Goal: Task Accomplishment & Management: Complete application form

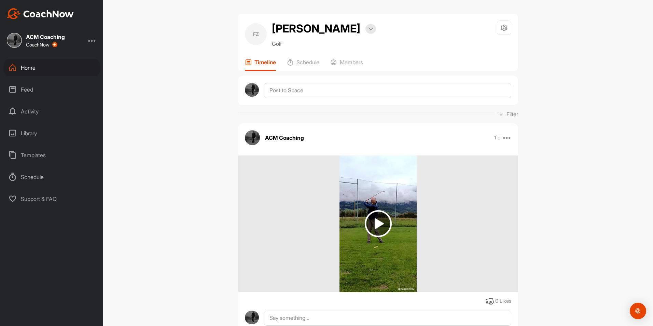
click at [47, 68] on div "Home" at bounding box center [52, 67] width 96 height 17
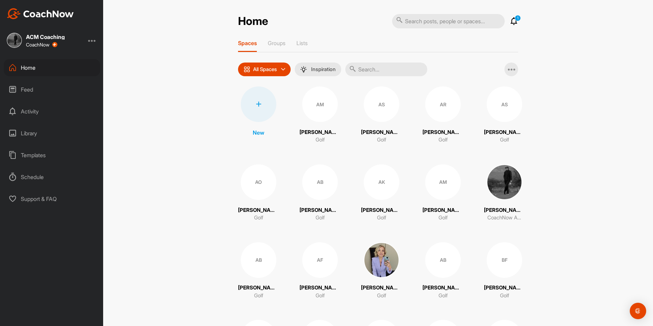
click at [380, 18] on p "1" at bounding box center [517, 18] width 6 height 6
click at [380, 19] on p "1" at bounding box center [517, 18] width 6 height 6
click at [380, 22] on icon at bounding box center [514, 21] width 8 height 8
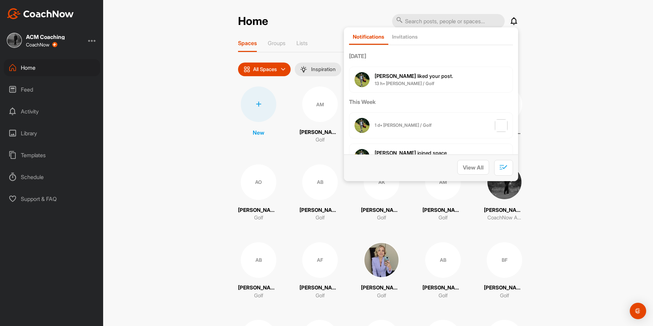
click at [380, 61] on div "Home Notifications Invitations [DATE] [PERSON_NAME] liked your post . 13 h • [P…" at bounding box center [378, 163] width 550 height 326
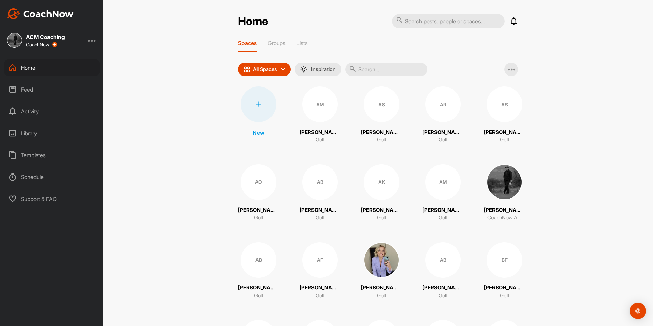
click at [256, 102] on icon at bounding box center [258, 103] width 5 height 5
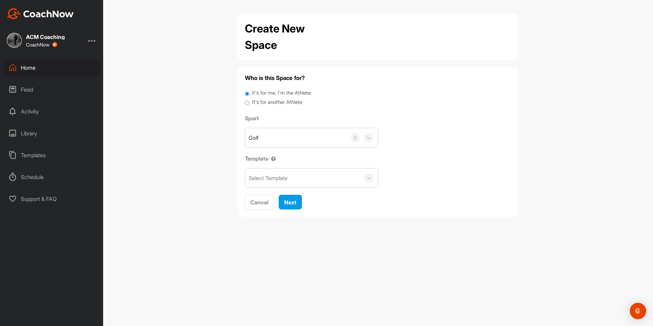
click at [281, 105] on label "It's for another Athlete" at bounding box center [277, 102] width 50 height 8
click at [249, 105] on input "It's for another Athlete" at bounding box center [247, 102] width 4 height 9
radio input "true"
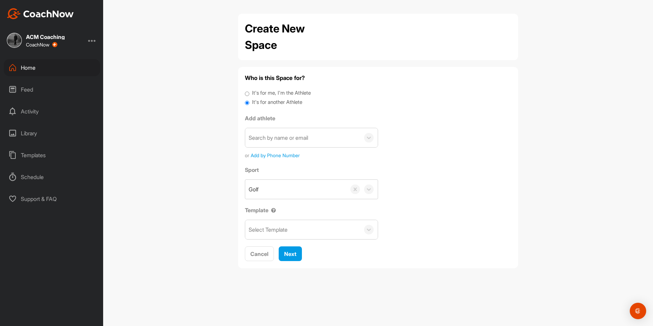
click at [283, 137] on div "Search by name or email" at bounding box center [277, 137] width 59 height 8
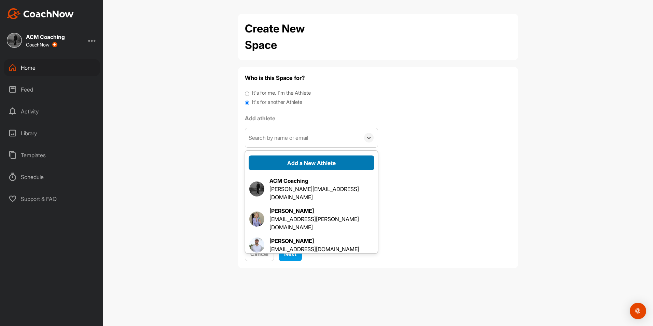
click at [298, 165] on button "Add a New Athlete" at bounding box center [311, 162] width 126 height 15
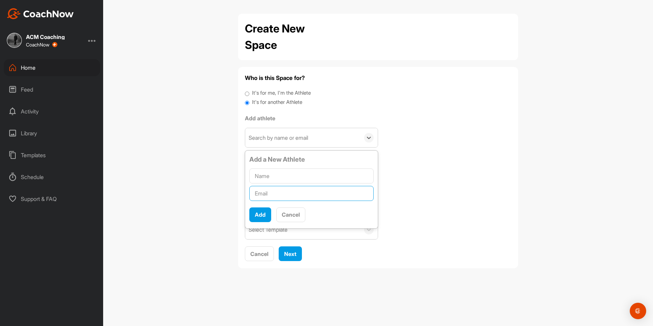
click at [282, 190] on input "text" at bounding box center [311, 193] width 124 height 15
paste input "[EMAIL_ADDRESS][DOMAIN_NAME]"
click at [255, 192] on input "[EMAIL_ADDRESS][DOMAIN_NAME]" at bounding box center [311, 193] width 124 height 15
type input "[EMAIL_ADDRESS][DOMAIN_NAME]"
click at [274, 177] on input "text" at bounding box center [311, 175] width 124 height 15
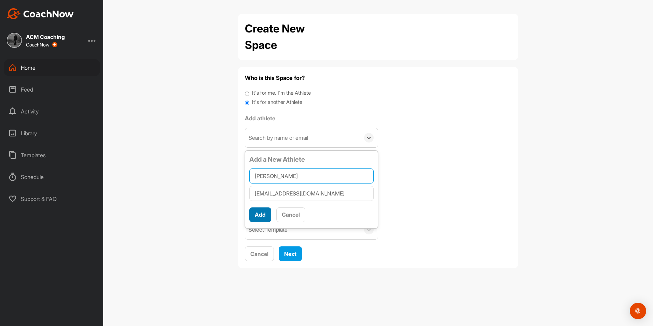
type input "[PERSON_NAME]"
click at [261, 214] on button "Add" at bounding box center [260, 214] width 22 height 15
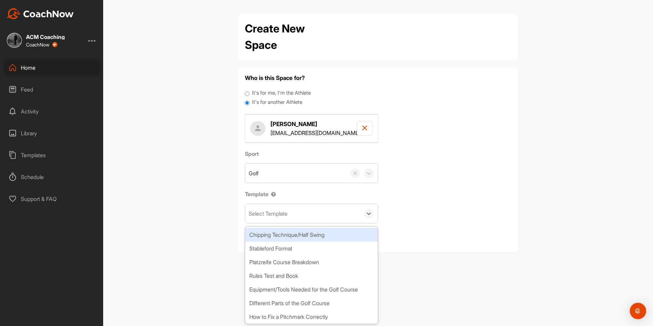
click at [290, 214] on div "Select Template" at bounding box center [302, 213] width 115 height 19
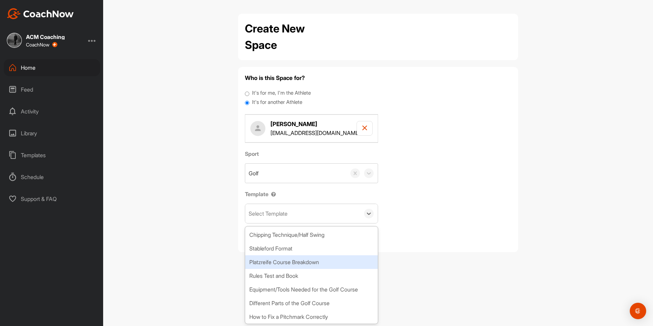
scroll to position [51, 0]
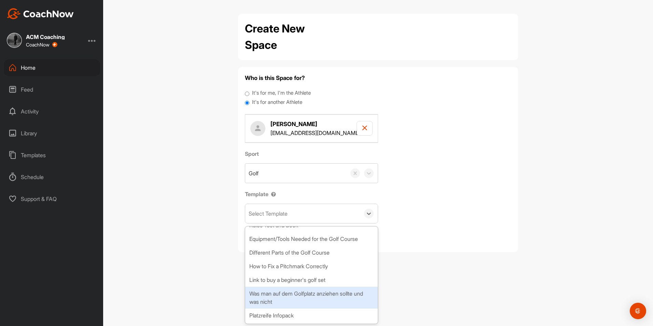
click at [290, 218] on div "Platzreife Infopack" at bounding box center [311, 315] width 132 height 14
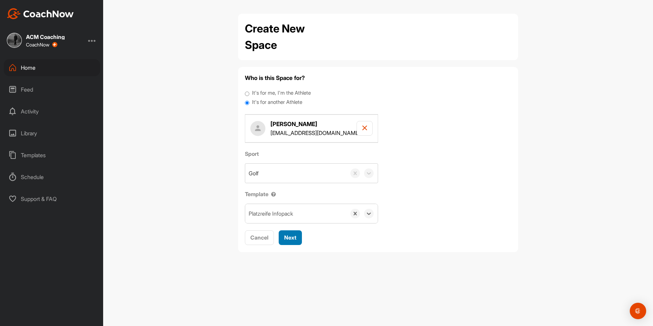
click at [290, 218] on span "Next" at bounding box center [290, 237] width 12 height 7
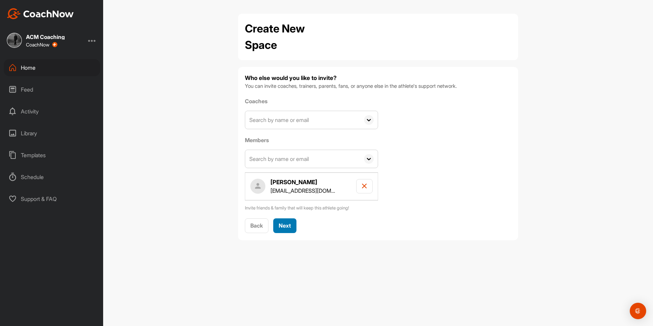
click at [284, 218] on button "Next" at bounding box center [284, 225] width 23 height 15
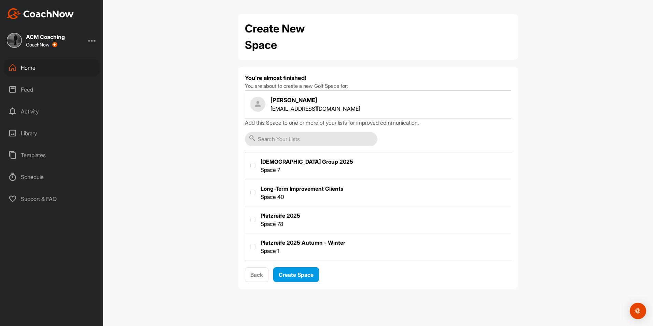
click at [256, 218] on label at bounding box center [378, 218] width 266 height 25
click at [251, 217] on input "checkbox" at bounding box center [250, 217] width 0 height 0
checkbox input "true"
click at [250, 218] on label at bounding box center [378, 245] width 266 height 25
click at [250, 218] on input "checkbox" at bounding box center [250, 244] width 0 height 0
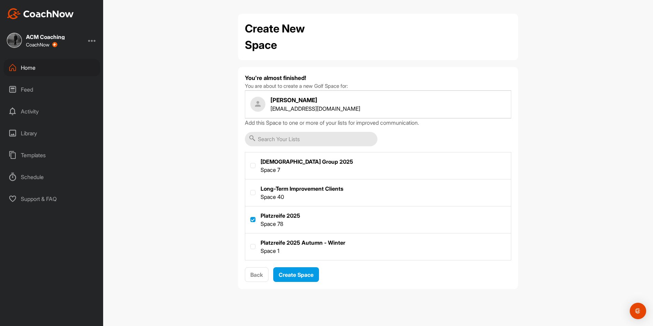
checkbox input "true"
click at [253, 218] on div at bounding box center [252, 220] width 5 height 6
click at [253, 217] on label at bounding box center [252, 219] width 5 height 5
click at [251, 217] on input "checkbox" at bounding box center [250, 217] width 0 height 0
click at [254, 218] on label at bounding box center [252, 219] width 5 height 5
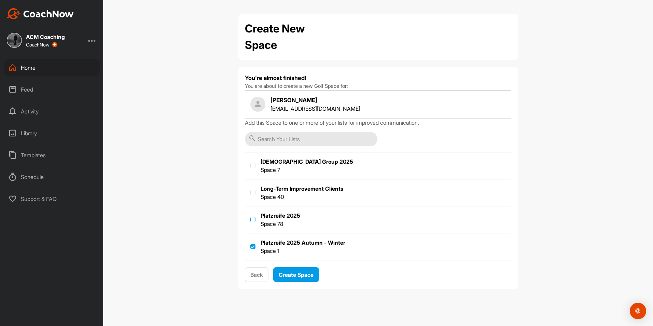
click at [251, 217] on input "checkbox" at bounding box center [250, 217] width 0 height 0
checkbox input "true"
click at [253, 218] on label at bounding box center [252, 246] width 5 height 5
click at [251, 218] on input "checkbox" at bounding box center [250, 244] width 0 height 0
checkbox input "false"
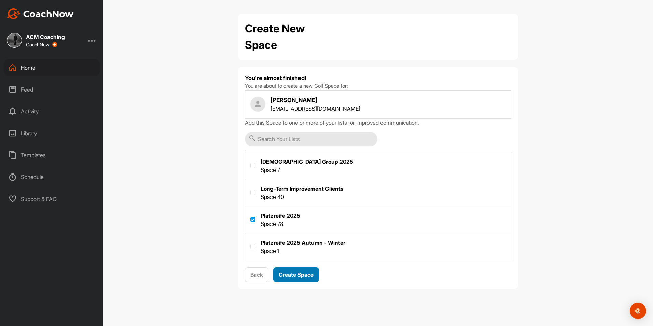
click at [284, 218] on div "Create Space" at bounding box center [296, 274] width 35 height 8
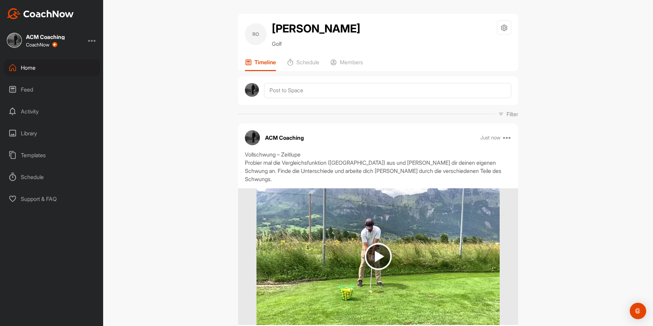
click at [33, 62] on div "Home" at bounding box center [52, 67] width 96 height 17
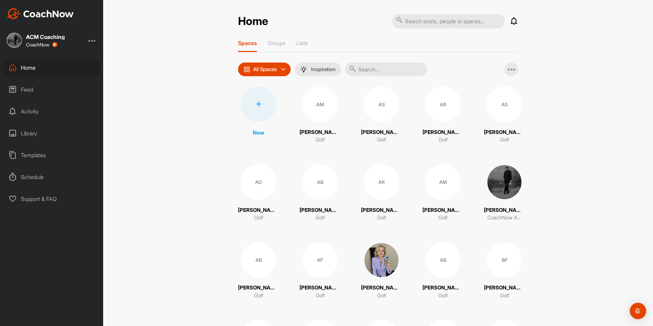
click at [258, 105] on icon at bounding box center [258, 103] width 5 height 5
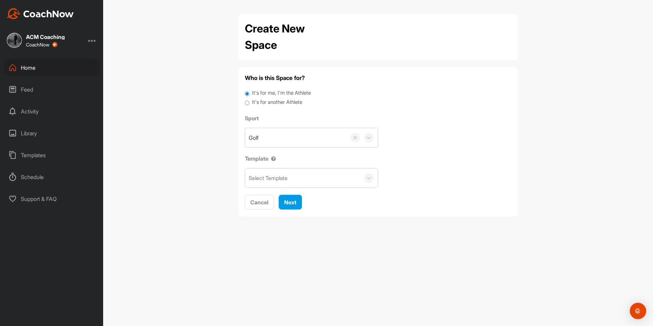
click at [275, 103] on label "It's for another Athlete" at bounding box center [277, 102] width 50 height 8
click at [249, 103] on input "It's for another Athlete" at bounding box center [247, 102] width 4 height 9
radio input "true"
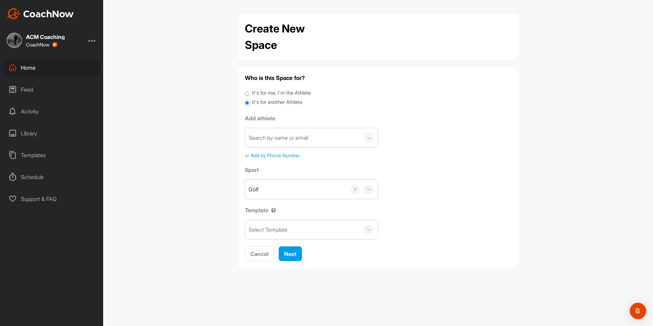
click at [299, 127] on div "Add athlete Search by name or email or Add by Phone Number" at bounding box center [311, 136] width 133 height 45
click at [298, 130] on div "Search by name or email" at bounding box center [302, 137] width 115 height 19
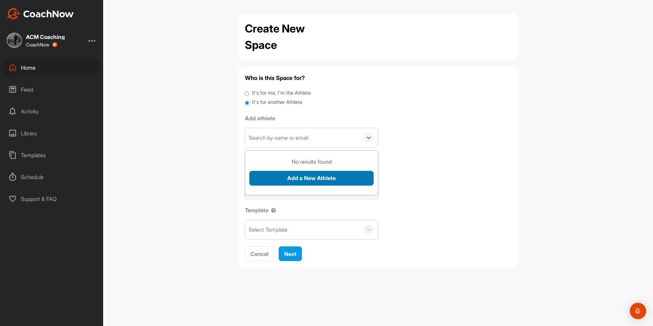
click at [306, 171] on button "Add a New Athlete" at bounding box center [311, 178] width 124 height 15
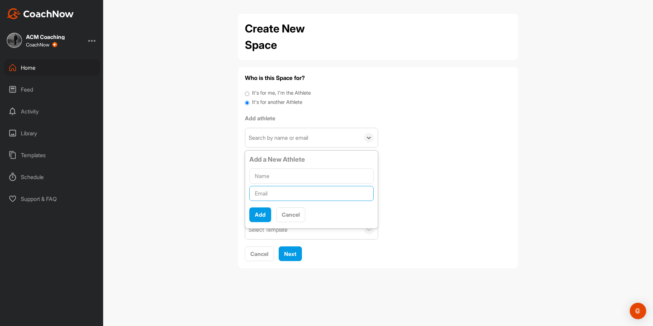
click at [289, 196] on input "text" at bounding box center [311, 193] width 124 height 15
paste input "[DOMAIN_NAME][EMAIL_ADDRESS][DOMAIN_NAME]"
type input "[DOMAIN_NAME][EMAIL_ADDRESS][DOMAIN_NAME]"
click at [289, 179] on input "text" at bounding box center [311, 175] width 124 height 15
type input "[PERSON_NAME]"
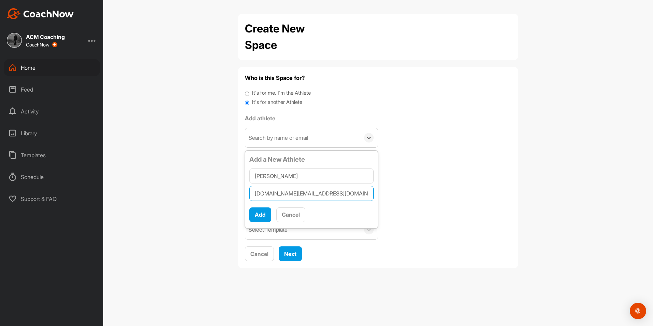
click at [255, 195] on input "[DOMAIN_NAME][EMAIL_ADDRESS][DOMAIN_NAME]" at bounding box center [311, 193] width 124 height 15
click at [262, 215] on button "Add" at bounding box center [260, 214] width 22 height 15
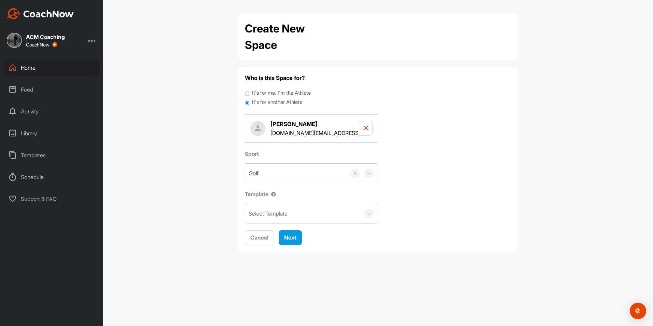
click at [285, 207] on div "Select Template" at bounding box center [302, 213] width 115 height 19
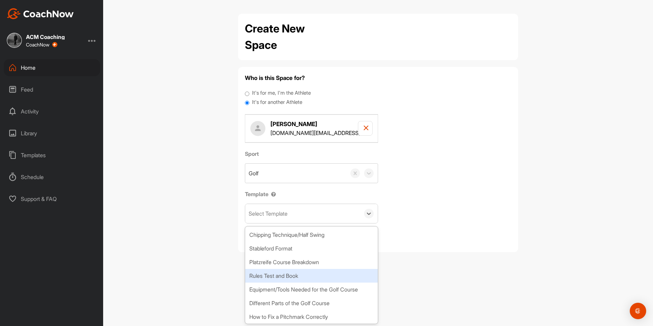
scroll to position [51, 0]
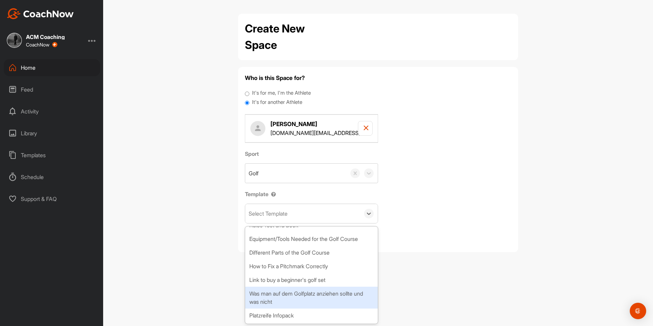
click at [272, 218] on div "Platzreife Infopack" at bounding box center [311, 315] width 132 height 14
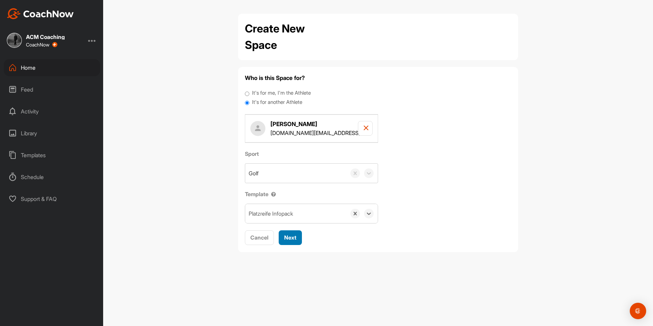
click at [294, 218] on span "Next" at bounding box center [290, 237] width 12 height 7
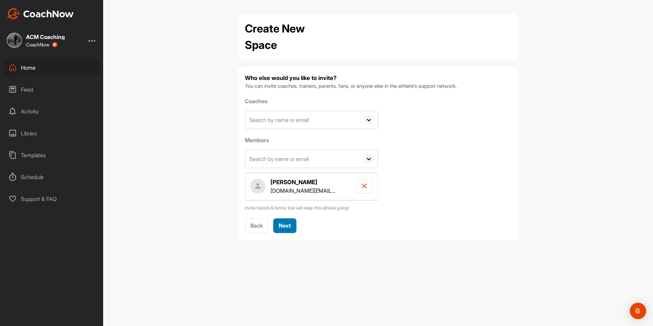
click at [285, 218] on span "Next" at bounding box center [285, 225] width 12 height 7
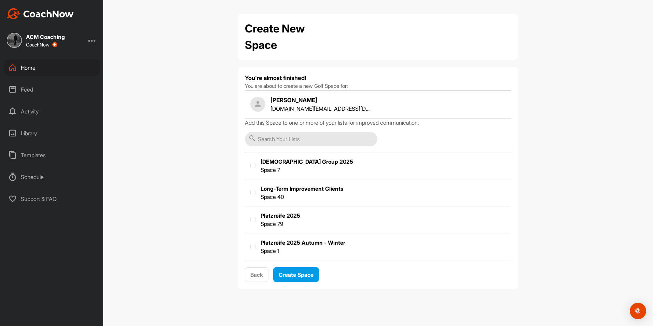
click at [265, 215] on label at bounding box center [378, 218] width 266 height 25
click at [251, 217] on input "checkbox" at bounding box center [250, 217] width 0 height 0
checkbox input "true"
click at [283, 218] on div "Create Space" at bounding box center [296, 274] width 35 height 8
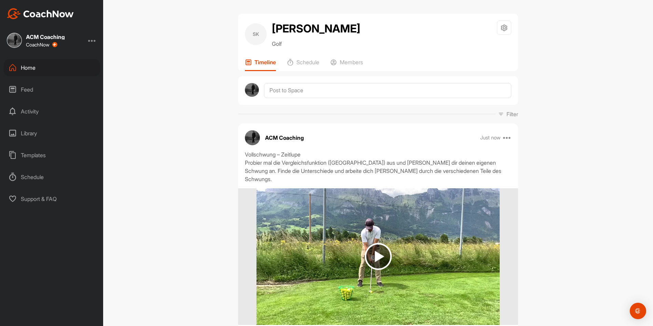
click at [35, 69] on div "Home" at bounding box center [52, 67] width 96 height 17
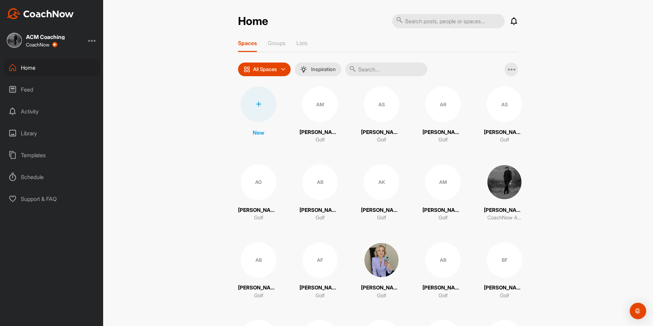
click at [263, 99] on div at bounding box center [258, 103] width 35 height 35
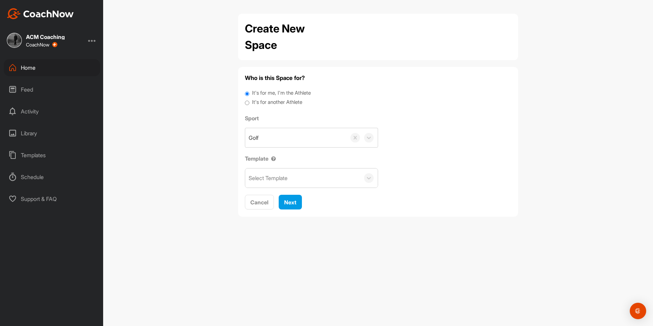
click at [285, 104] on label "It's for another Athlete" at bounding box center [277, 102] width 50 height 8
click at [249, 104] on input "It's for another Athlete" at bounding box center [247, 102] width 4 height 9
radio input "true"
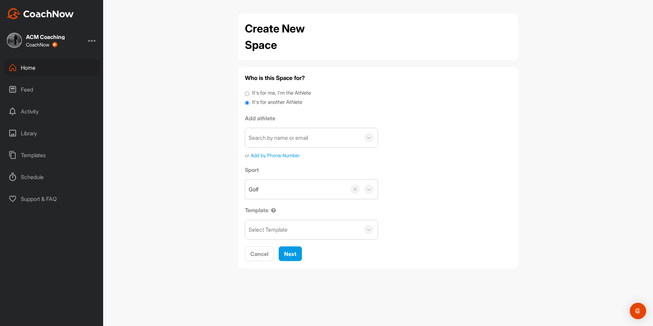
click at [291, 136] on div "Search by name or email" at bounding box center [277, 137] width 59 height 8
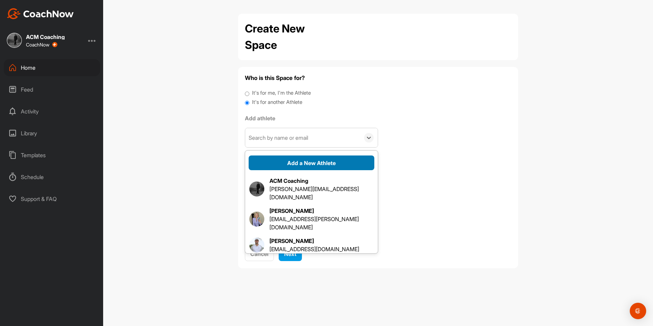
click at [297, 165] on button "Add a New Athlete" at bounding box center [311, 162] width 126 height 15
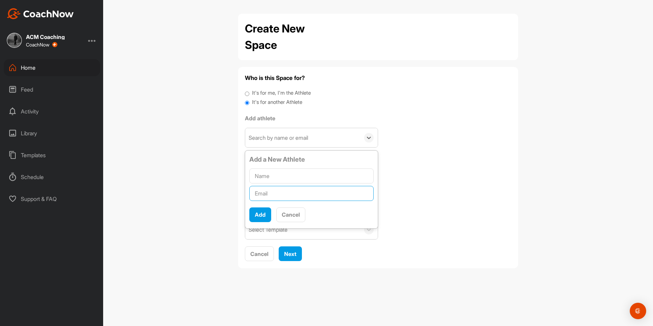
click at [277, 196] on input "text" at bounding box center [311, 193] width 124 height 15
paste input "[PERSON_NAME][EMAIL_ADDRESS][PERSON_NAME][DOMAIN_NAME]"
type input "[PERSON_NAME][EMAIL_ADDRESS][PERSON_NAME][DOMAIN_NAME]"
click at [283, 174] on input "text" at bounding box center [311, 175] width 124 height 15
type input "[PERSON_NAME]"
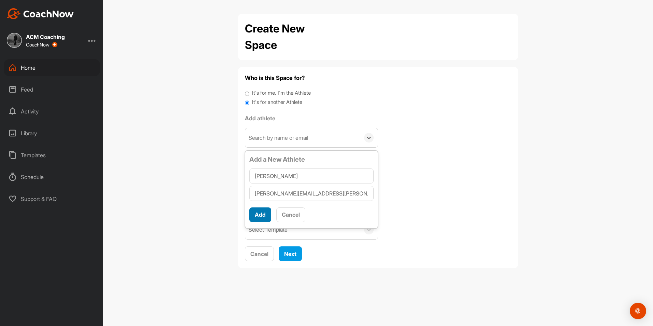
scroll to position [4, 0]
click at [259, 211] on button "Add" at bounding box center [260, 214] width 22 height 15
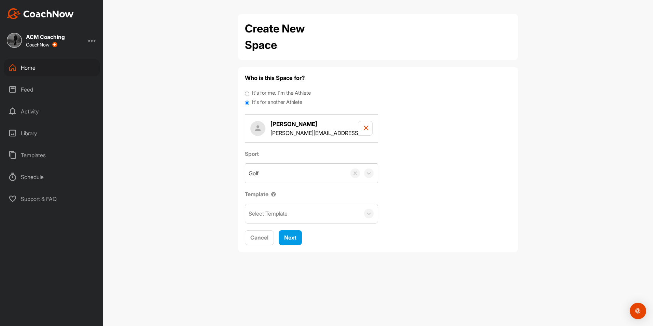
click at [275, 204] on div "Select Template" at bounding box center [302, 213] width 115 height 19
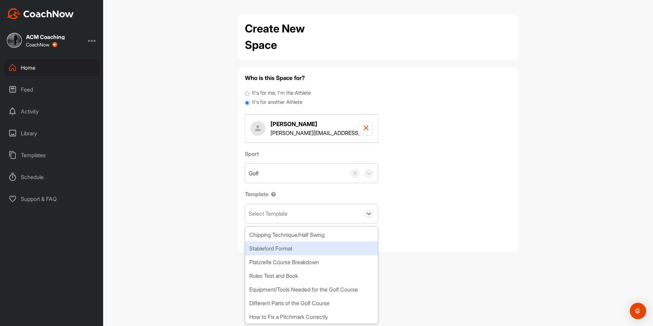
scroll to position [51, 0]
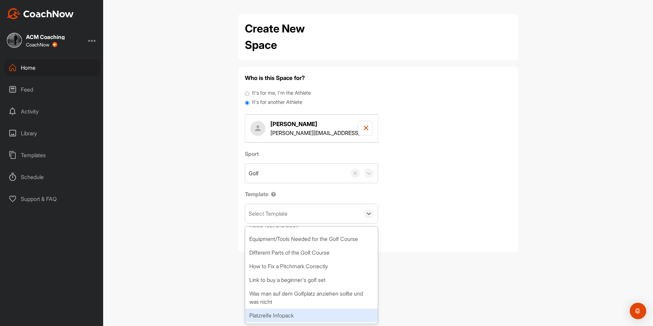
click at [283, 218] on div "Platzreife Infopack" at bounding box center [311, 315] width 132 height 14
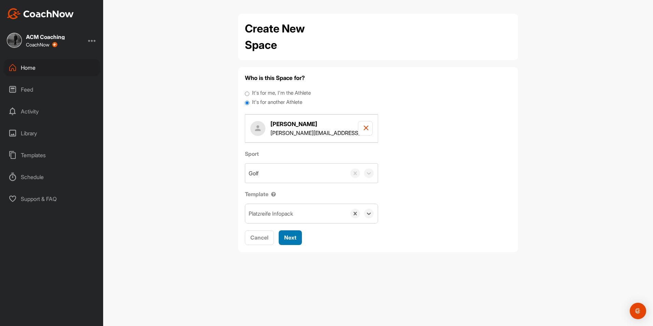
click at [293, 218] on span "Next" at bounding box center [290, 237] width 12 height 7
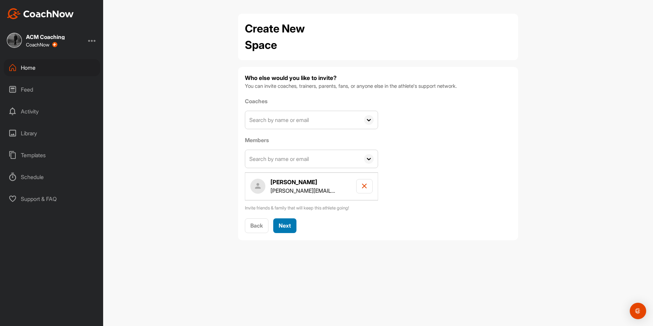
click at [285, 218] on span "Next" at bounding box center [285, 225] width 12 height 7
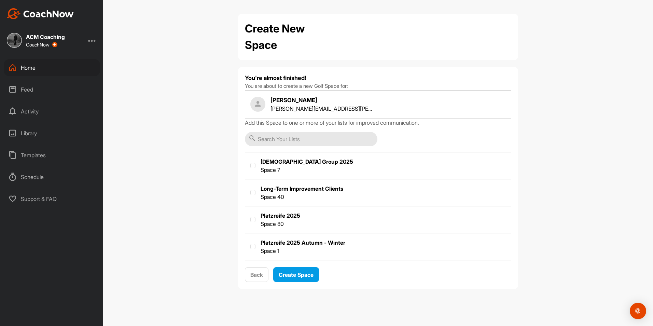
click at [269, 218] on label at bounding box center [378, 218] width 266 height 25
click at [251, 217] on input "checkbox" at bounding box center [250, 217] width 0 height 0
checkbox input "true"
click at [289, 218] on span "Create Space" at bounding box center [296, 274] width 35 height 7
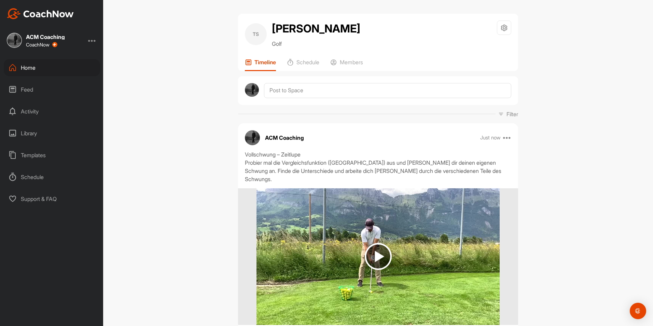
click at [59, 62] on div "Home" at bounding box center [52, 67] width 96 height 17
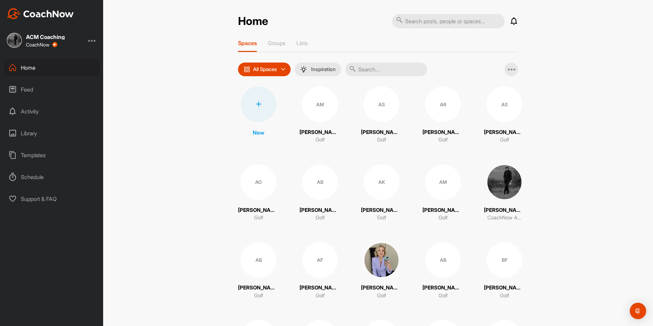
click at [270, 103] on div at bounding box center [258, 103] width 35 height 35
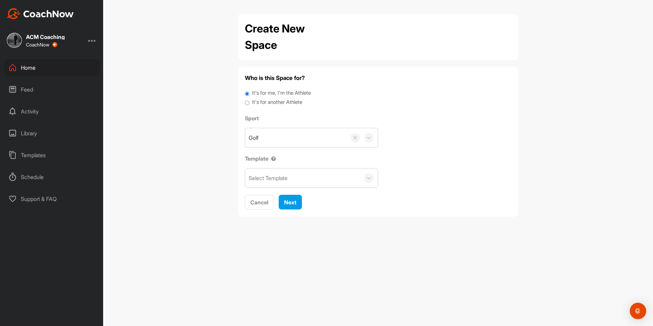
click at [287, 104] on label "It's for another Athlete" at bounding box center [277, 102] width 50 height 8
click at [249, 104] on input "It's for another Athlete" at bounding box center [247, 102] width 4 height 9
radio input "true"
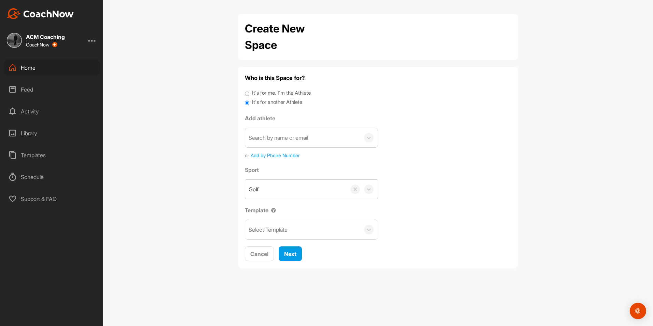
click at [290, 145] on div "Search by name or email" at bounding box center [302, 137] width 115 height 19
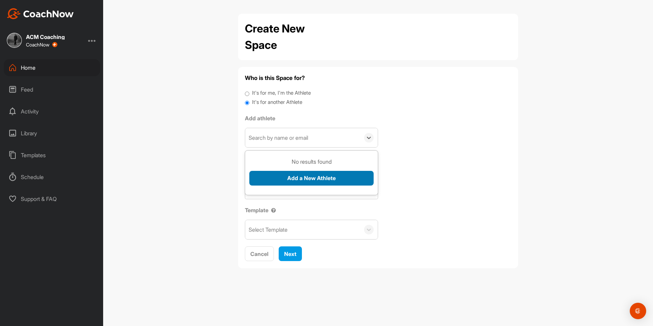
click at [296, 173] on button "Add a New Athlete" at bounding box center [311, 178] width 124 height 15
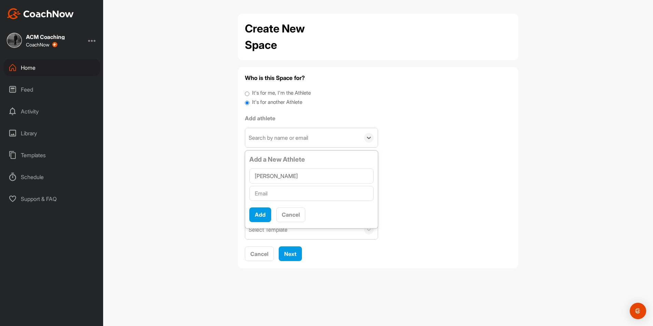
type input "[PERSON_NAME]"
click at [290, 194] on input "text" at bounding box center [311, 193] width 124 height 15
paste input "[PERSON_NAME][EMAIL_ADDRESS][DOMAIN_NAME]"
type input "[PERSON_NAME][EMAIL_ADDRESS][DOMAIN_NAME]"
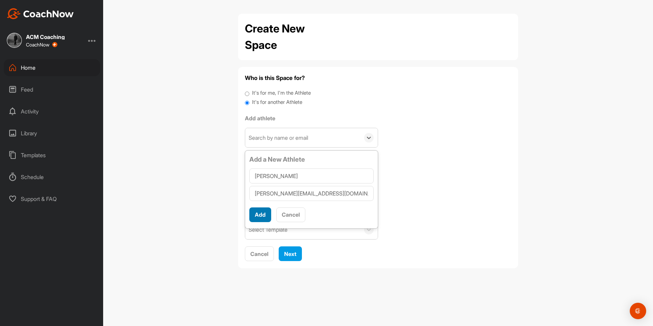
click at [256, 218] on button "Add" at bounding box center [260, 214] width 22 height 15
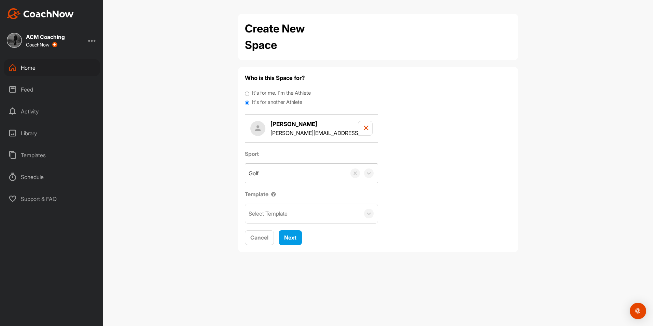
click at [268, 215] on div "Select Template" at bounding box center [267, 213] width 39 height 8
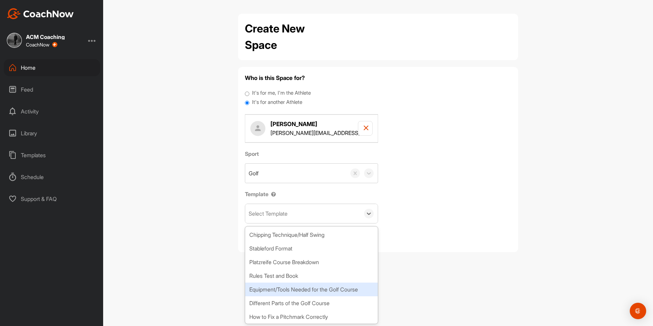
scroll to position [51, 0]
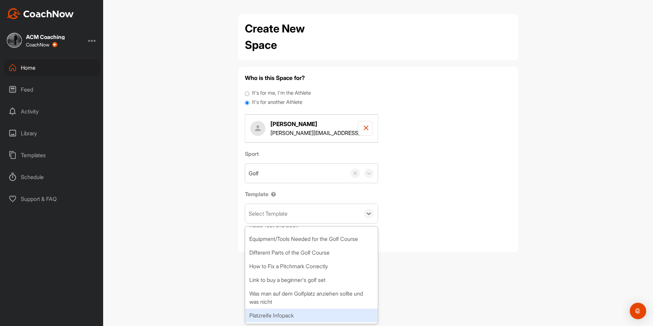
click at [282, 218] on div "Platzreife Infopack" at bounding box center [311, 315] width 132 height 14
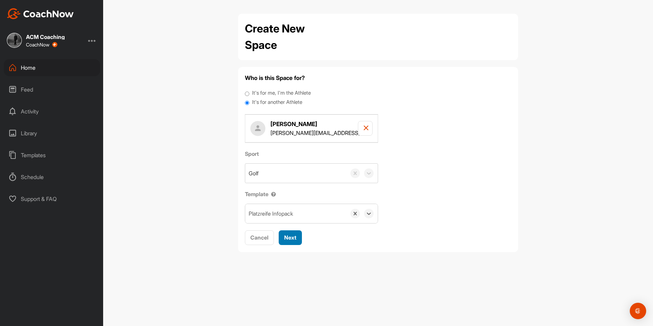
click at [293, 218] on button "Next" at bounding box center [290, 237] width 23 height 15
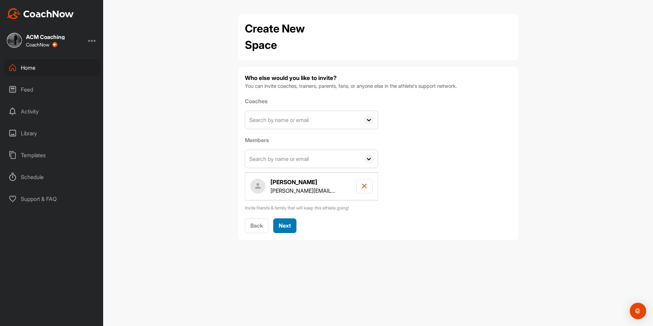
click at [286, 218] on span "Next" at bounding box center [285, 225] width 12 height 7
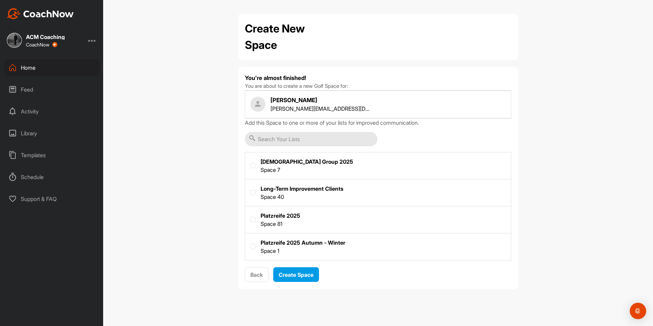
click at [279, 210] on label at bounding box center [378, 218] width 266 height 25
click at [251, 217] on input "checkbox" at bounding box center [250, 217] width 0 height 0
checkbox input "true"
click at [288, 218] on span "Create Space" at bounding box center [296, 274] width 35 height 7
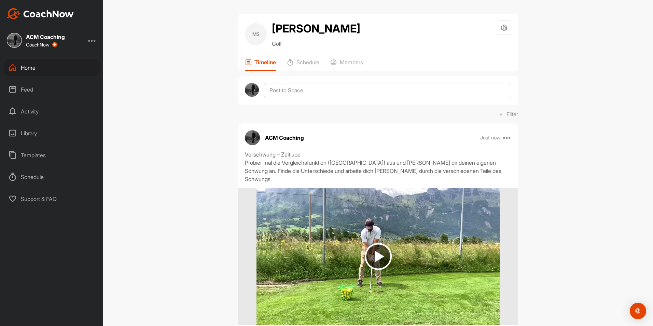
click at [49, 66] on div "Home" at bounding box center [52, 67] width 96 height 17
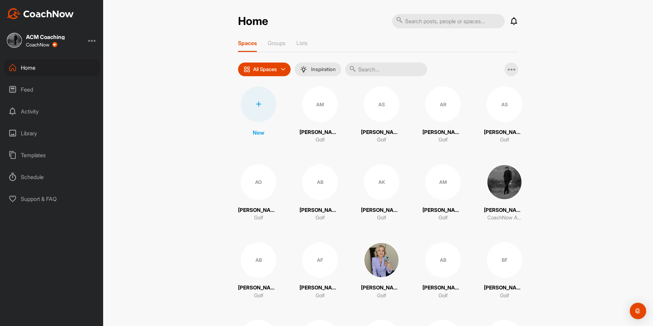
click at [259, 113] on div at bounding box center [258, 103] width 35 height 35
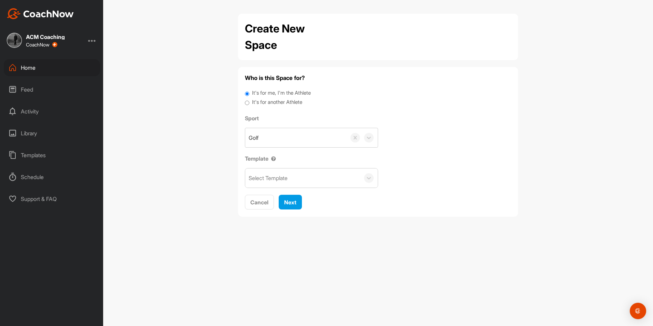
click at [278, 104] on label "It's for another Athlete" at bounding box center [277, 102] width 50 height 8
click at [249, 104] on input "It's for another Athlete" at bounding box center [247, 102] width 4 height 9
radio input "true"
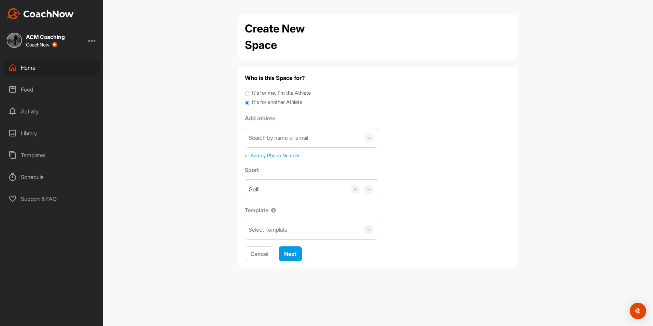
click at [279, 136] on div "Search by name or email" at bounding box center [277, 137] width 59 height 8
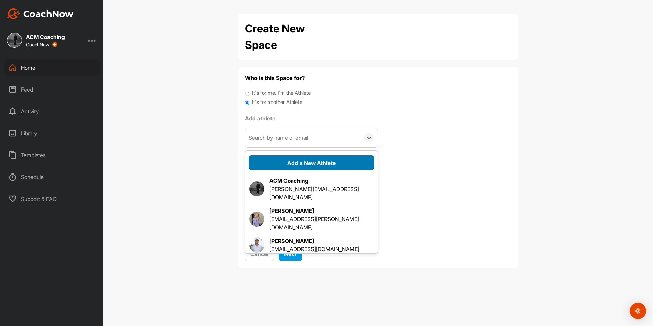
click at [290, 163] on button "Add a New Athlete" at bounding box center [311, 162] width 126 height 15
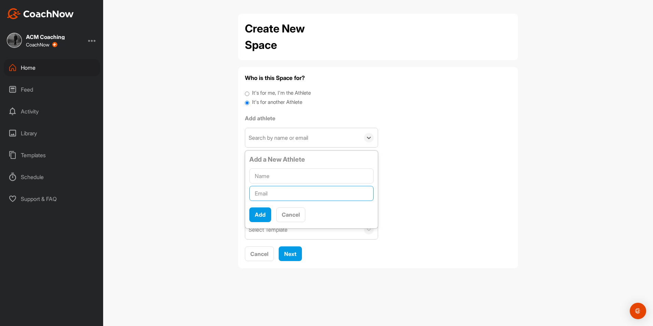
click at [281, 195] on input "text" at bounding box center [311, 193] width 124 height 15
paste input "[PERSON_NAME][EMAIL_ADDRESS][PERSON_NAME][DOMAIN_NAME]"
type input "[PERSON_NAME][EMAIL_ADDRESS][PERSON_NAME][DOMAIN_NAME]"
click at [282, 174] on input "text" at bounding box center [311, 175] width 124 height 15
type input "[PERSON_NAME]"
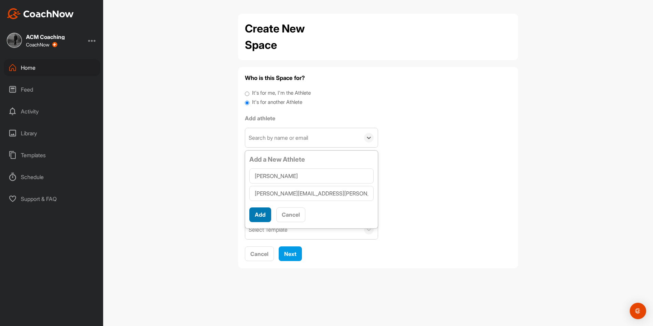
scroll to position [4, 0]
click at [258, 209] on button "Add" at bounding box center [260, 214] width 22 height 15
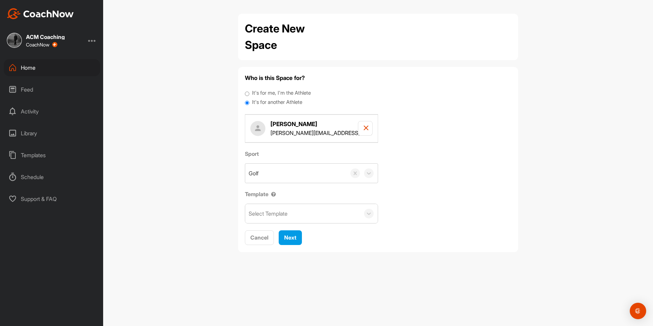
click at [277, 213] on div "Select Template" at bounding box center [267, 213] width 39 height 8
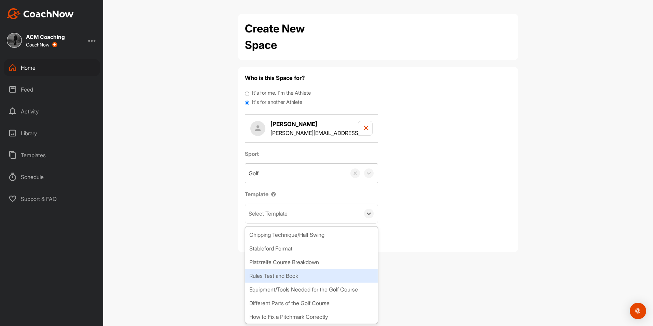
scroll to position [51, 0]
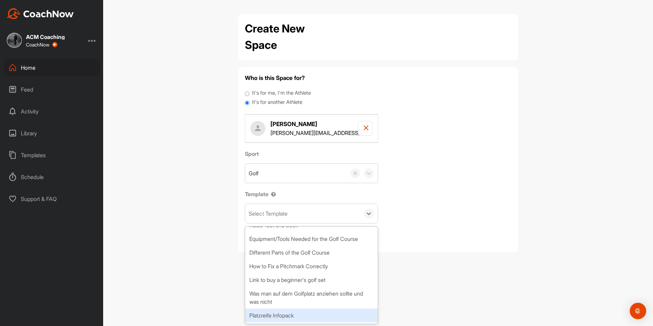
click at [282, 218] on div "Platzreife Infopack" at bounding box center [311, 315] width 132 height 14
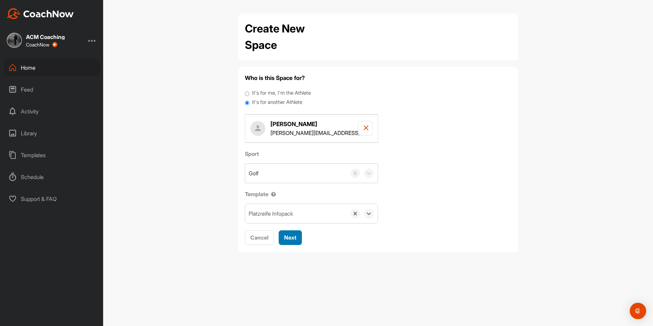
click at [295, 218] on span "Next" at bounding box center [290, 237] width 12 height 7
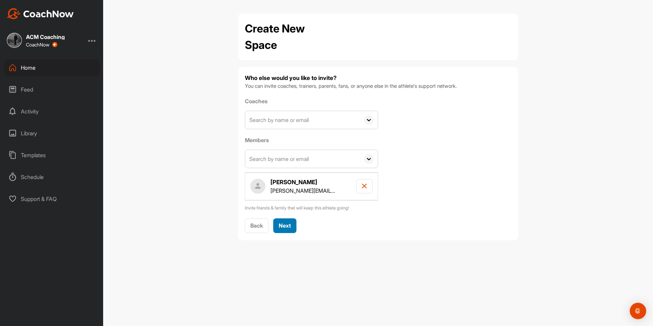
click at [287, 218] on button "Next" at bounding box center [284, 225] width 23 height 15
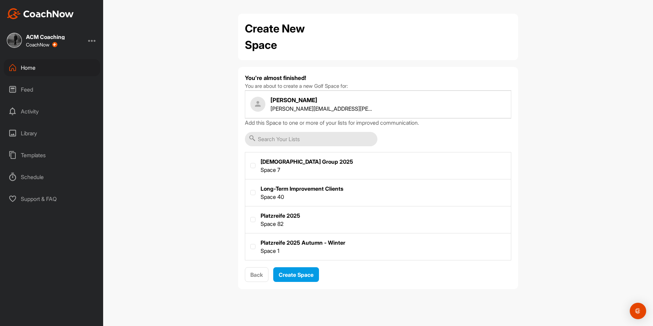
click at [264, 218] on label at bounding box center [378, 218] width 266 height 25
click at [251, 217] on input "checkbox" at bounding box center [250, 217] width 0 height 0
checkbox input "true"
click at [283, 218] on span "Create Space" at bounding box center [296, 274] width 35 height 7
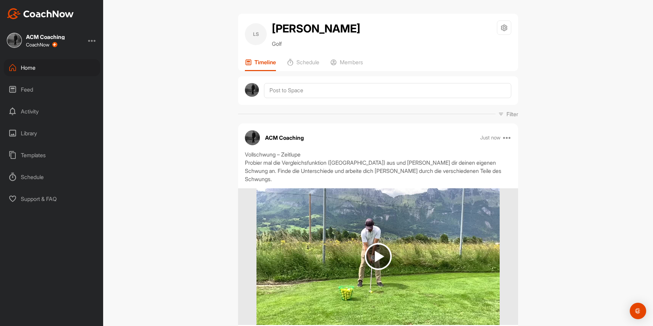
click at [52, 65] on div "Home" at bounding box center [52, 67] width 96 height 17
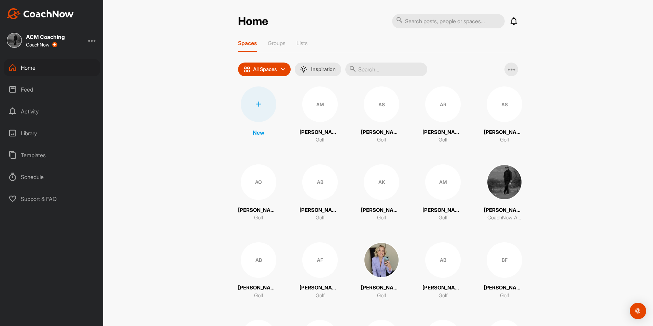
click at [263, 117] on div at bounding box center [258, 103] width 35 height 35
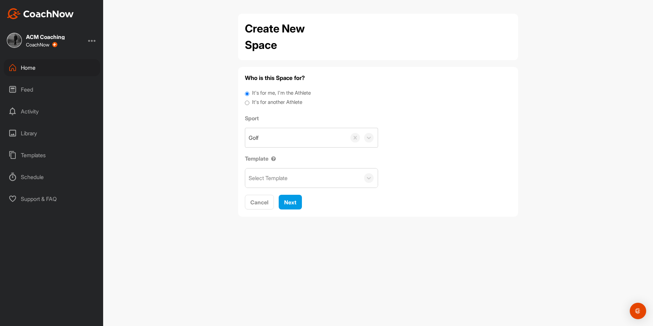
click at [280, 100] on label "It's for another Athlete" at bounding box center [277, 102] width 50 height 8
click at [249, 100] on input "It's for another Athlete" at bounding box center [247, 102] width 4 height 9
radio input "true"
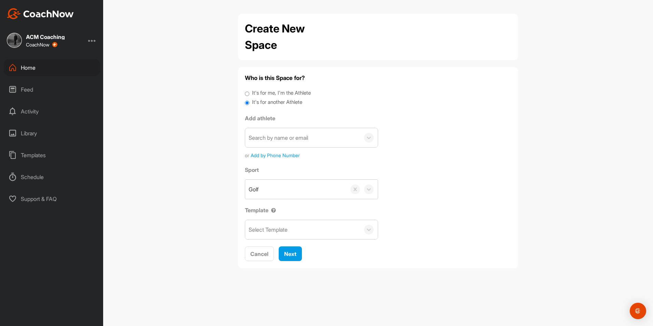
click at [279, 137] on div "Search by name or email" at bounding box center [277, 137] width 59 height 8
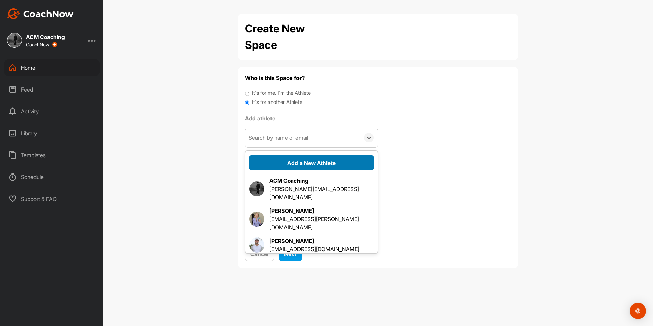
click at [291, 165] on button "Add a New Athlete" at bounding box center [311, 162] width 126 height 15
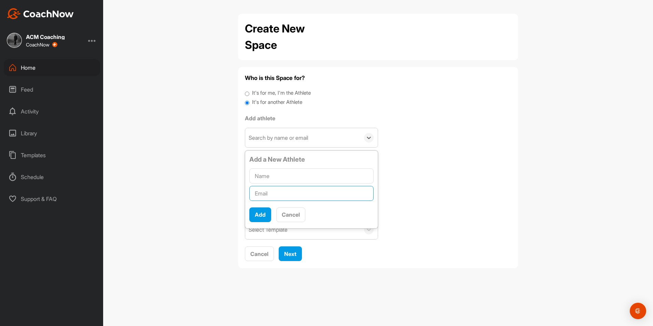
click at [276, 192] on input "text" at bounding box center [311, 193] width 124 height 15
paste input "[PERSON_NAME][EMAIL_ADDRESS][PERSON_NAME][DOMAIN_NAME]"
type input "[PERSON_NAME][EMAIL_ADDRESS][PERSON_NAME][DOMAIN_NAME]"
click at [276, 176] on input "text" at bounding box center [311, 175] width 124 height 15
type input "[PERSON_NAME]"
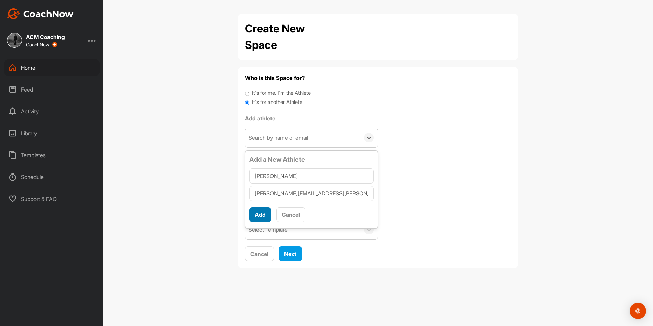
scroll to position [4, 0]
click at [258, 212] on button "Add" at bounding box center [260, 214] width 22 height 15
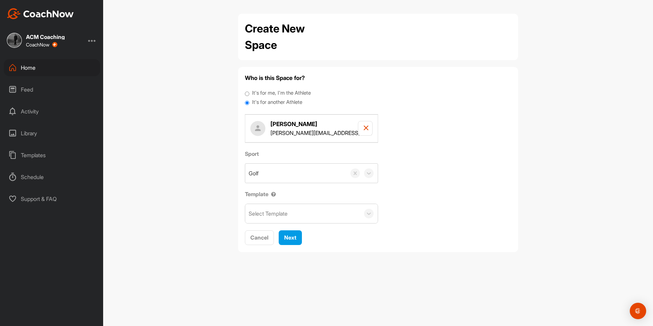
click at [286, 210] on div "Select Template" at bounding box center [267, 213] width 39 height 8
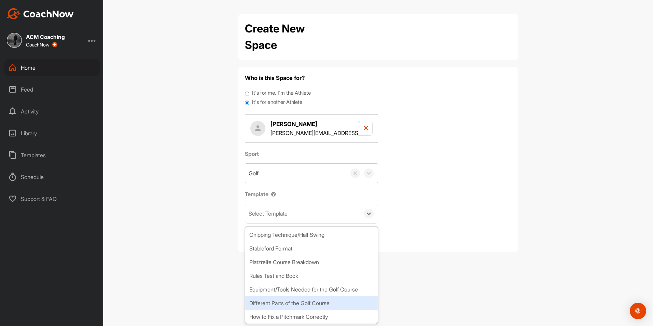
scroll to position [51, 0]
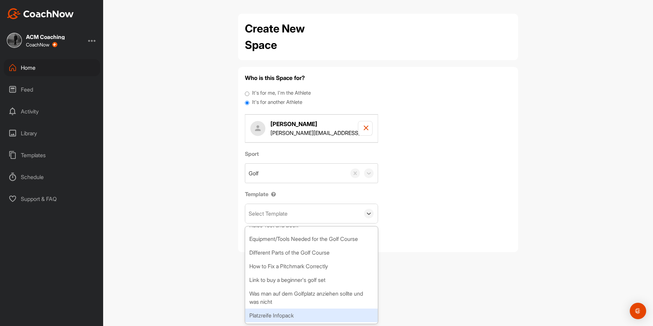
click at [288, 218] on div "Platzreife Infopack" at bounding box center [311, 315] width 132 height 14
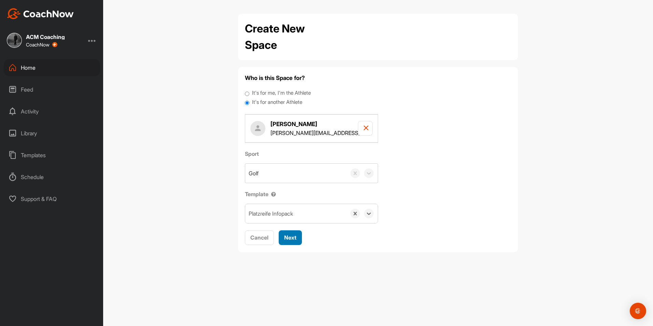
click at [286, 218] on button "Next" at bounding box center [290, 237] width 23 height 15
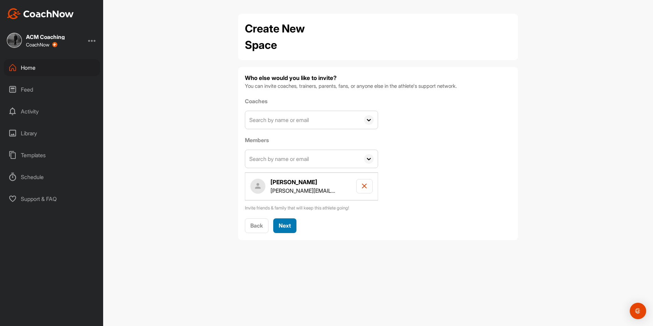
click at [287, 218] on span "Next" at bounding box center [285, 225] width 12 height 7
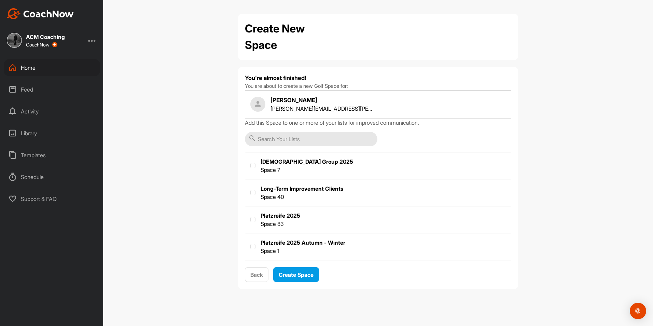
click at [280, 218] on label at bounding box center [378, 218] width 266 height 25
click at [251, 217] on input "checkbox" at bounding box center [250, 217] width 0 height 0
checkbox input "true"
click at [295, 218] on span "Create Space" at bounding box center [296, 274] width 35 height 7
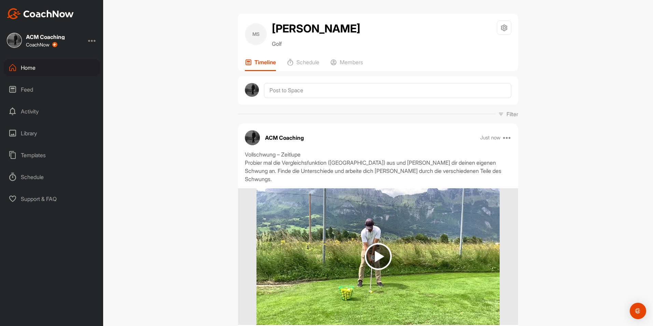
click at [54, 70] on div "Home" at bounding box center [52, 67] width 96 height 17
